Goal: Information Seeking & Learning: Learn about a topic

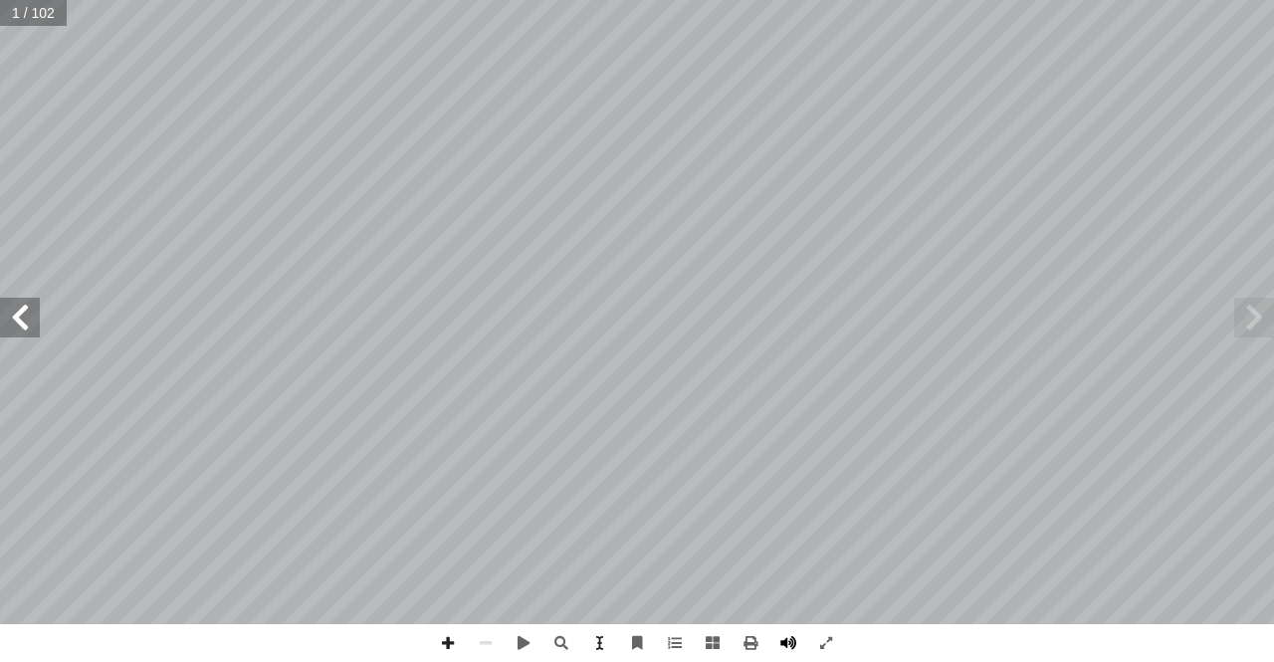
click at [786, 628] on span at bounding box center [789, 643] width 38 height 38
click at [20, 312] on span at bounding box center [20, 318] width 40 height 40
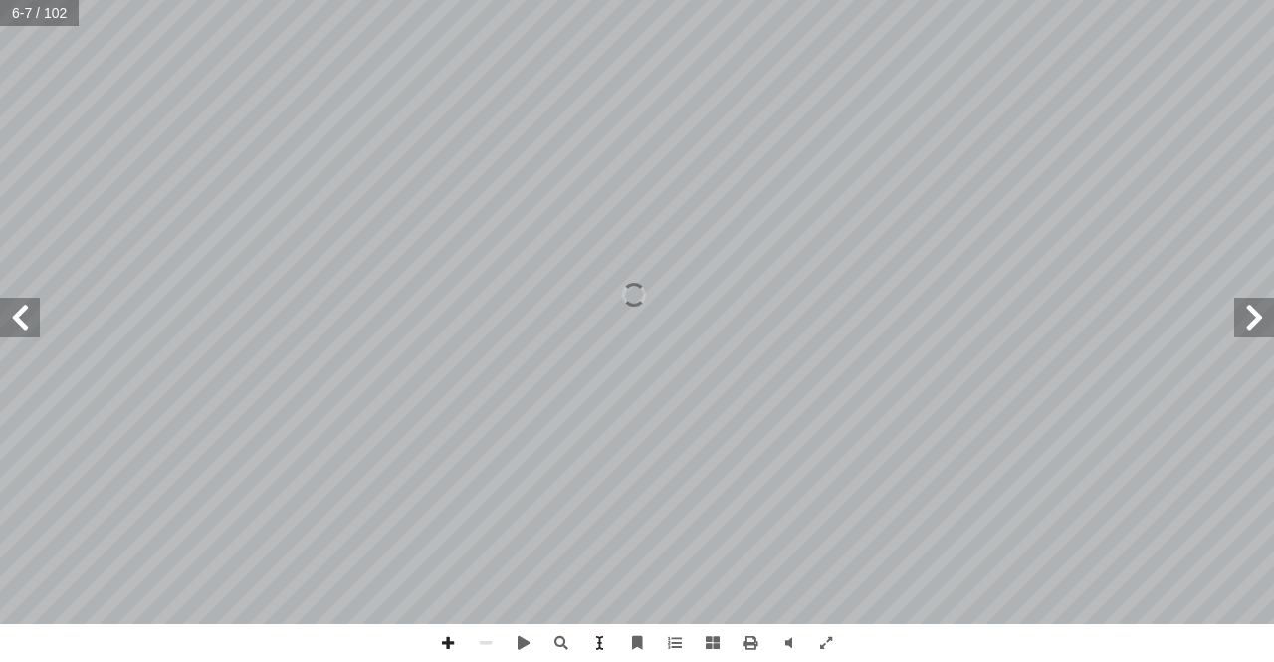
click at [20, 312] on span at bounding box center [20, 318] width 40 height 40
click at [1272, 336] on span at bounding box center [1255, 318] width 40 height 40
click at [1270, 335] on span at bounding box center [1255, 318] width 40 height 40
click at [562, 627] on span at bounding box center [562, 643] width 38 height 38
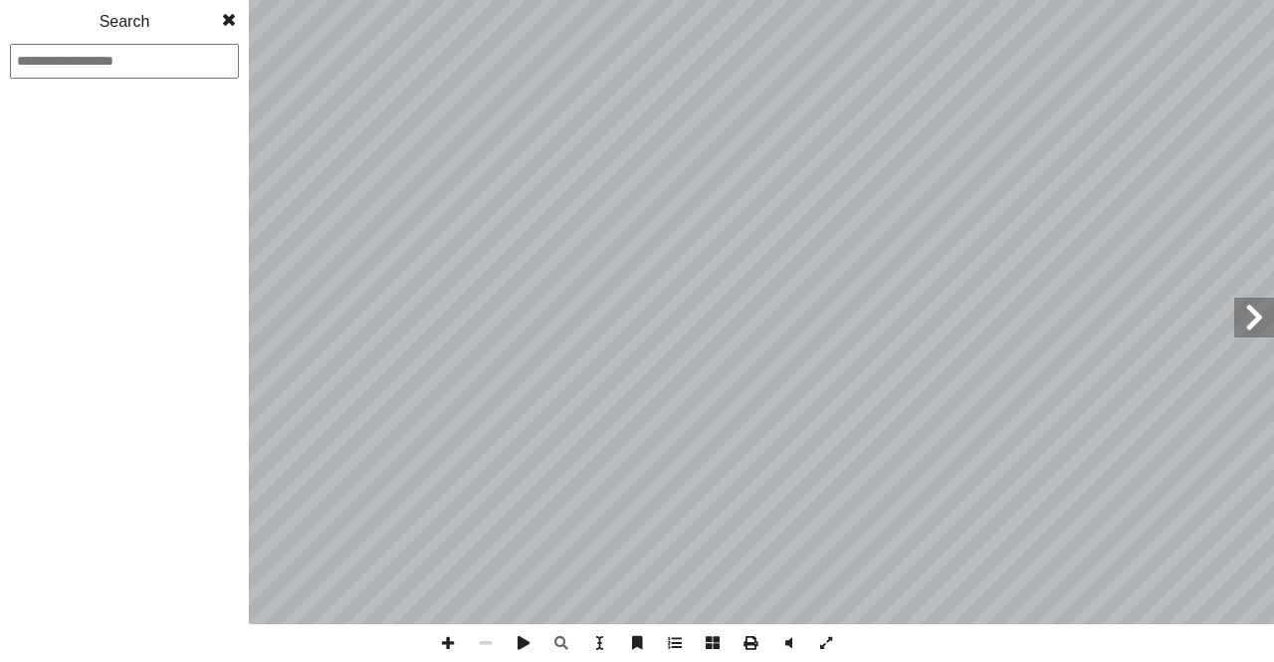
click at [218, 26] on span at bounding box center [229, 20] width 36 height 40
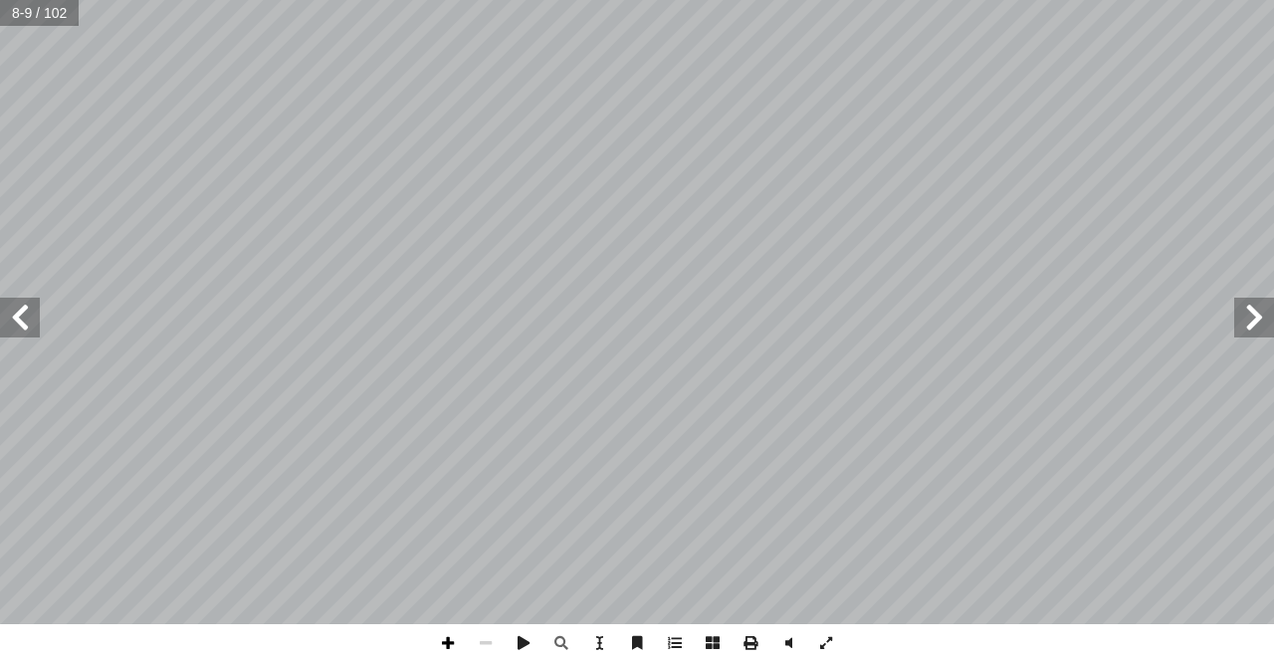
click at [447, 641] on span at bounding box center [448, 643] width 38 height 38
